Goal: Task Accomplishment & Management: Use online tool/utility

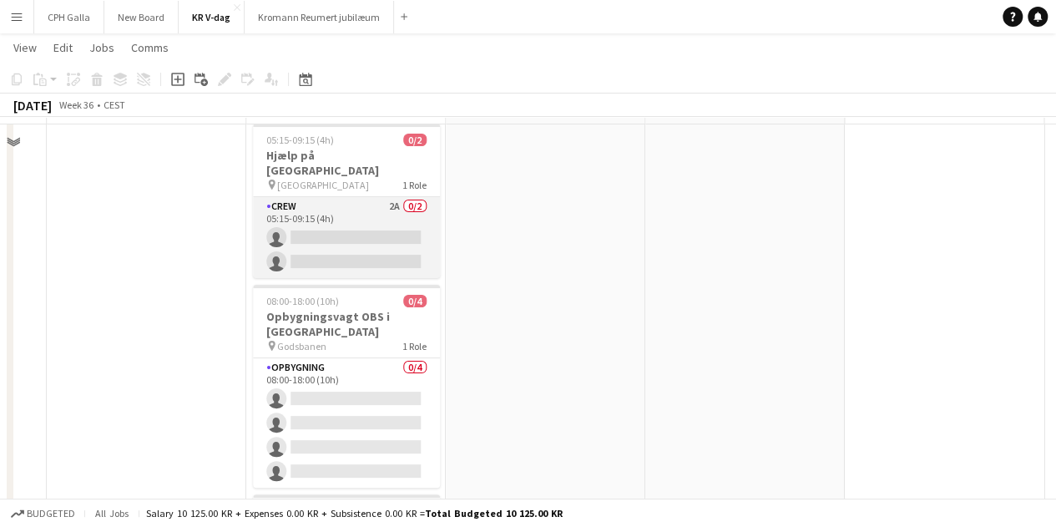
scroll to position [27, 0]
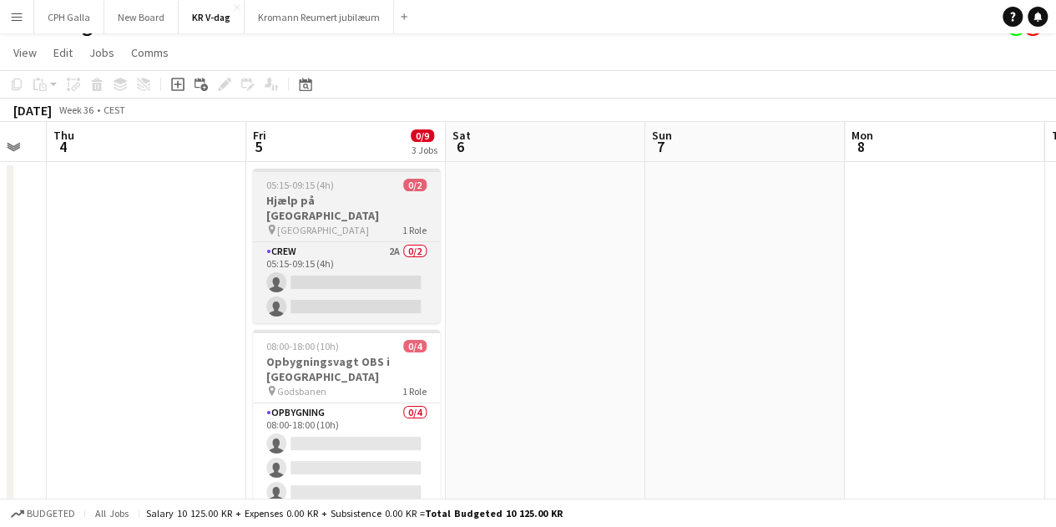
click at [339, 224] on app-job-card "05:15-09:15 (4h) 0/2 Hjælp på [GEOGRAPHIC_DATA] pin Københavns Hovedbanegård 1 …" at bounding box center [346, 246] width 187 height 154
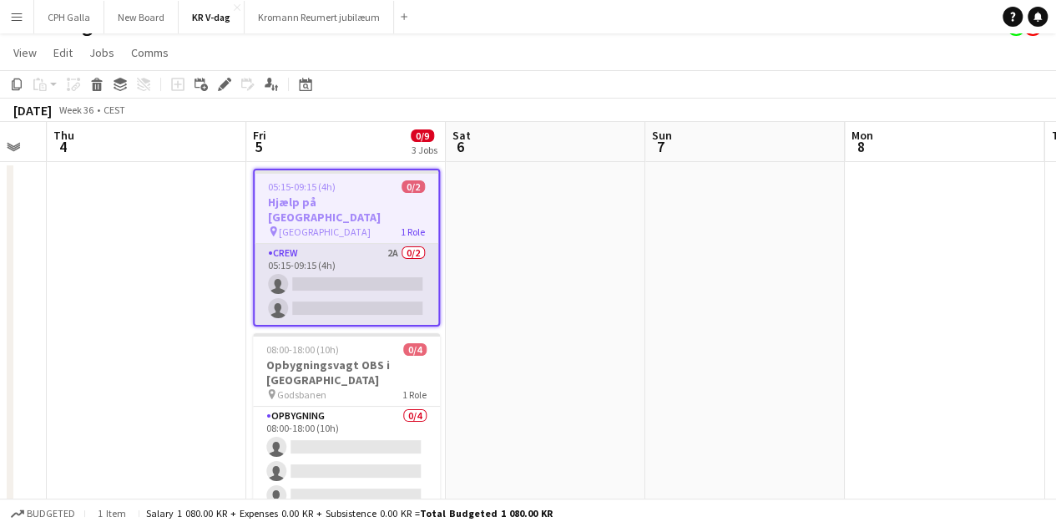
click at [353, 245] on app-card-role "Crew 2A 0/2 05:15-09:15 (4h) single-neutral-actions single-neutral-actions" at bounding box center [347, 284] width 184 height 81
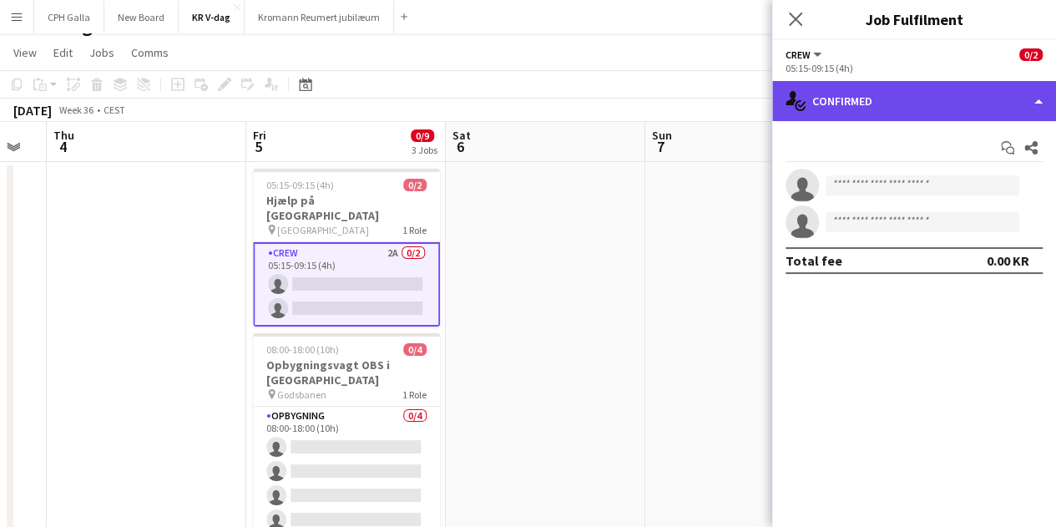
click at [932, 106] on div "single-neutral-actions-check-2 Confirmed" at bounding box center [914, 101] width 284 height 40
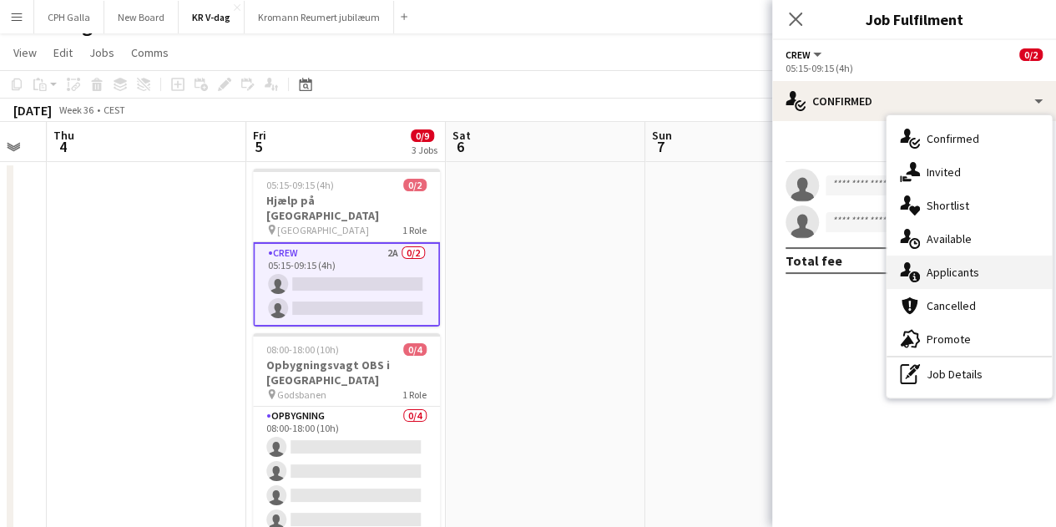
click at [973, 261] on div "single-neutral-actions-information Applicants" at bounding box center [968, 271] width 165 height 33
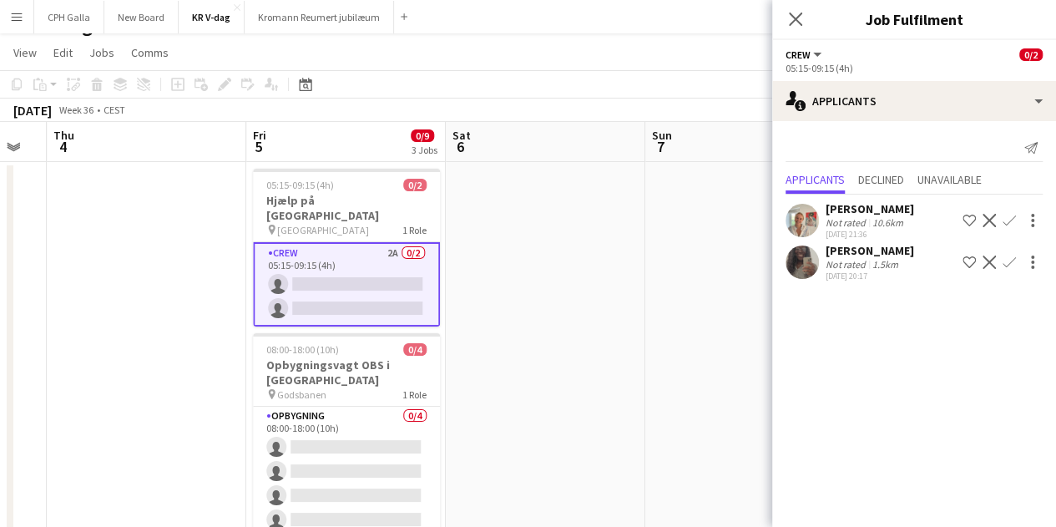
click at [885, 263] on div "1.5km" at bounding box center [885, 264] width 33 height 13
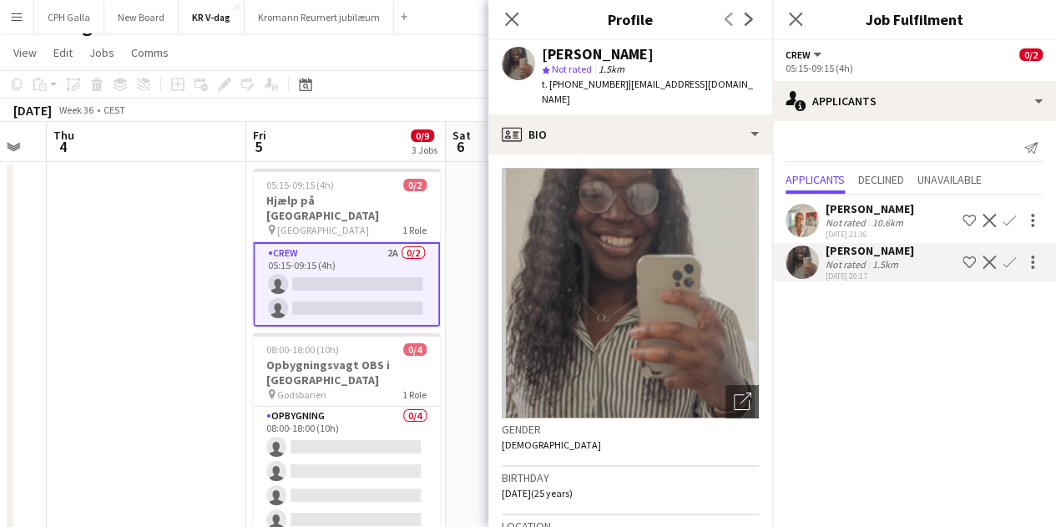
click at [848, 226] on div "Not rated" at bounding box center [846, 222] width 43 height 13
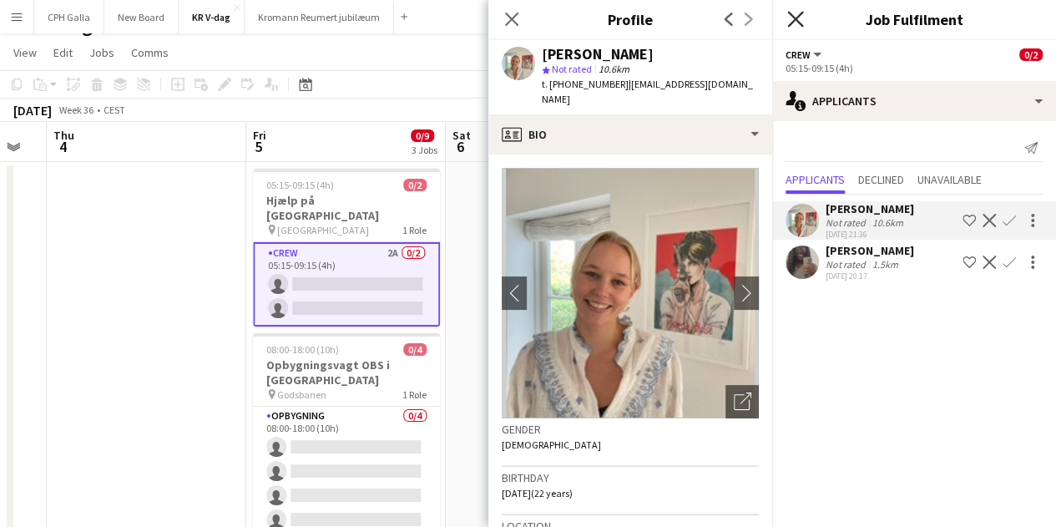
click at [794, 14] on icon "Close pop-in" at bounding box center [795, 19] width 16 height 16
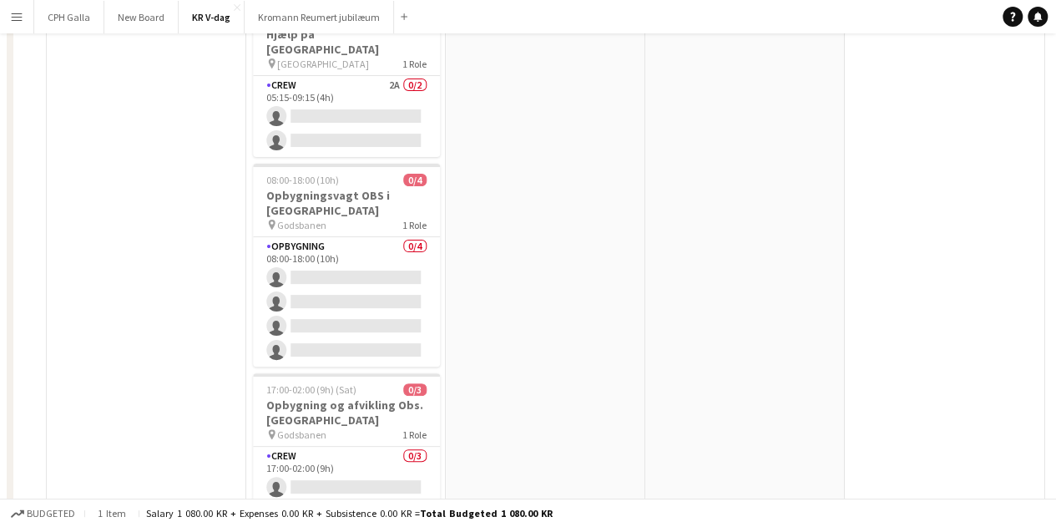
scroll to position [0, 0]
